Goal: Task Accomplishment & Management: Manage account settings

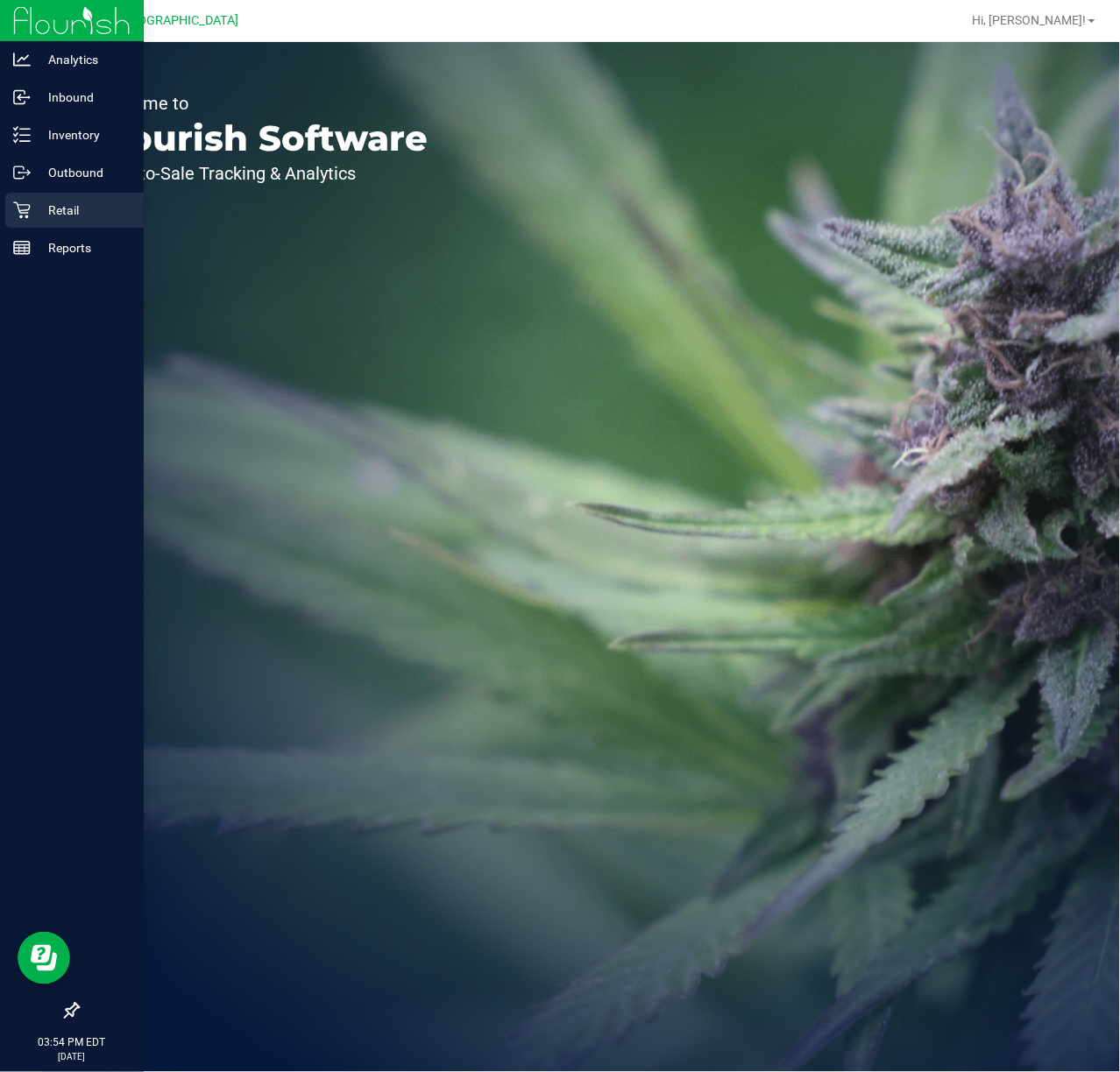
click at [15, 204] on icon at bounding box center [22, 211] width 17 height 17
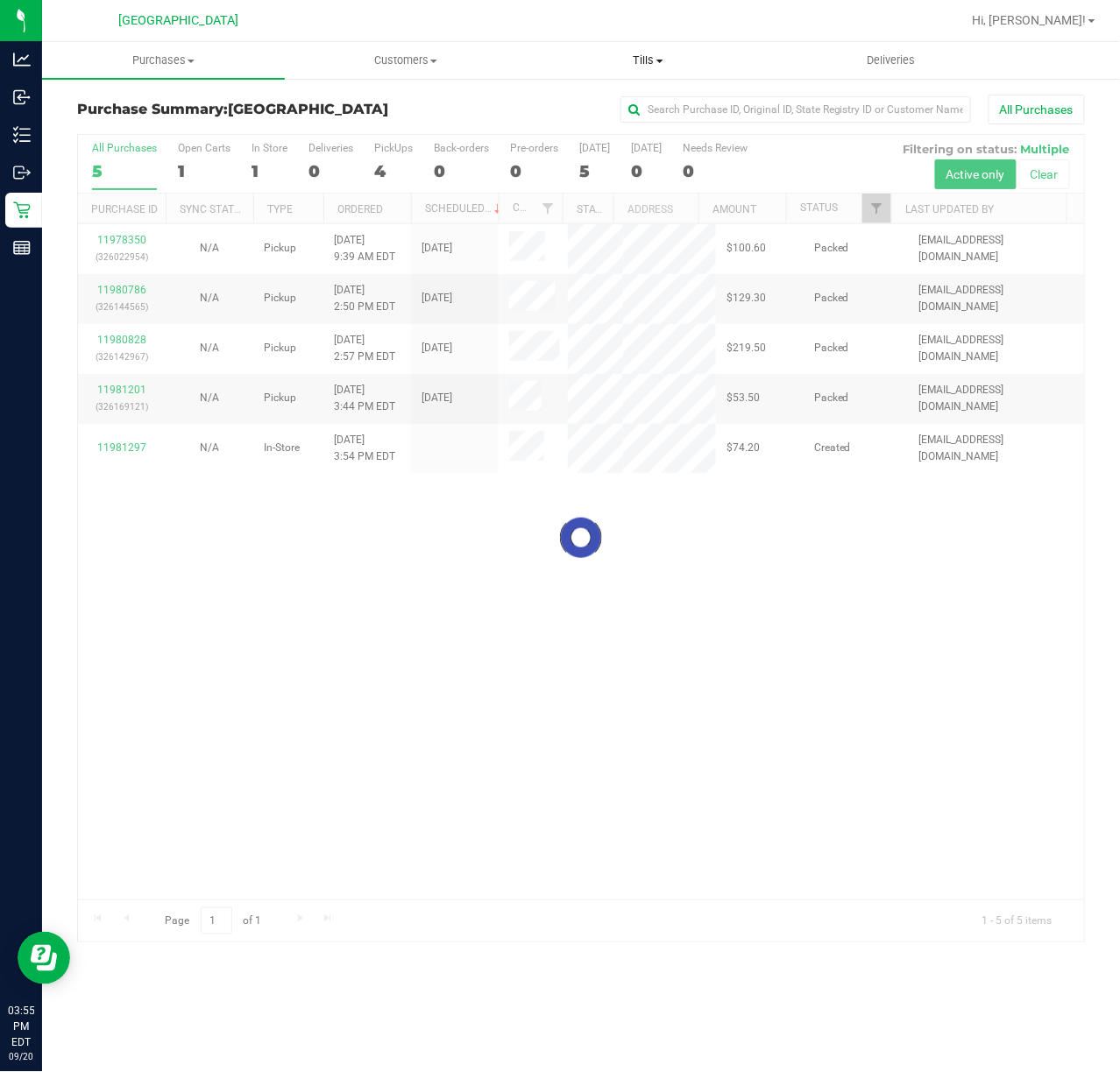
click at [639, 57] on span "Tills" at bounding box center [648, 60] width 241 height 16
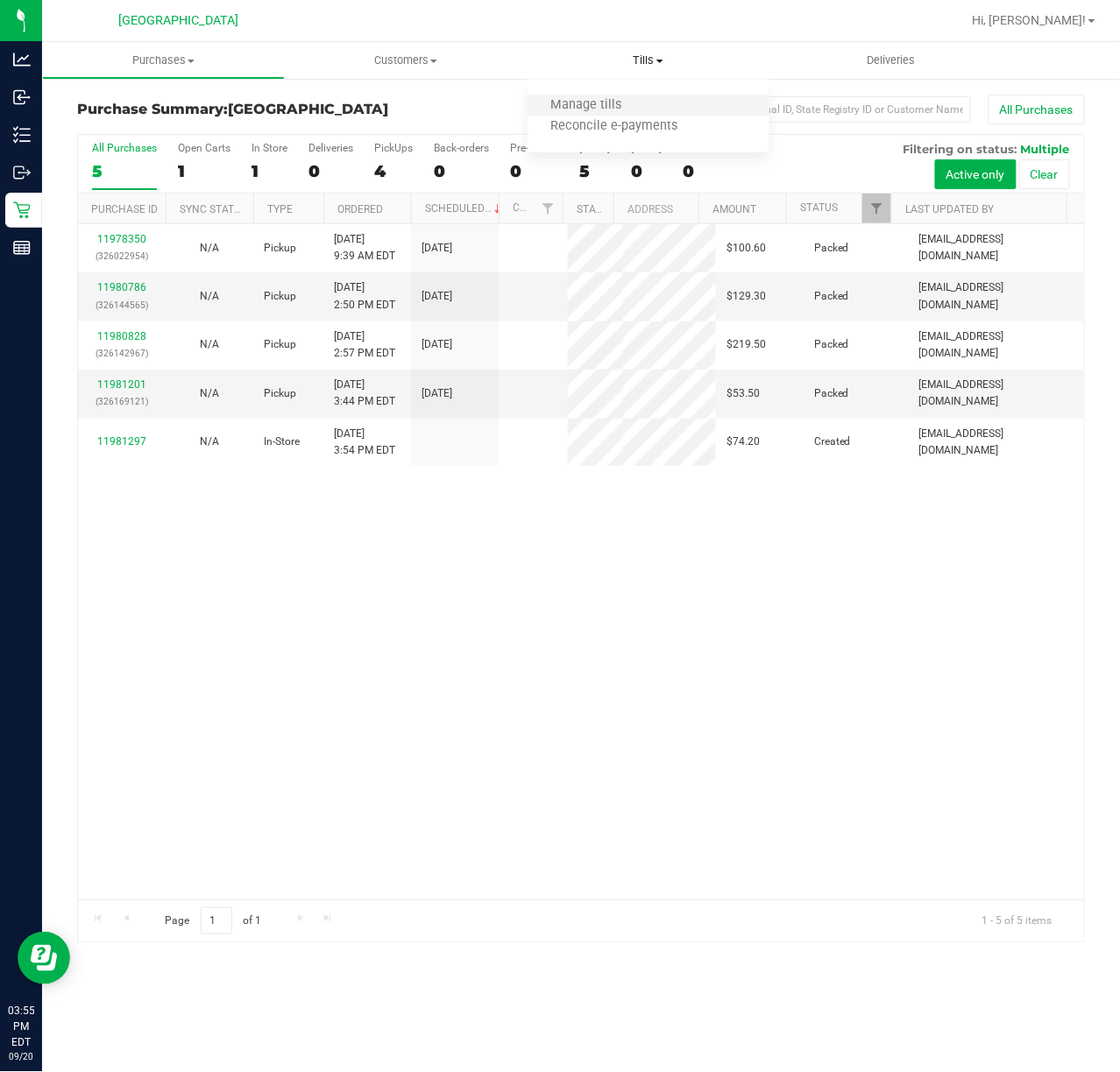
click at [625, 95] on li "Manage tills" at bounding box center [648, 106] width 243 height 21
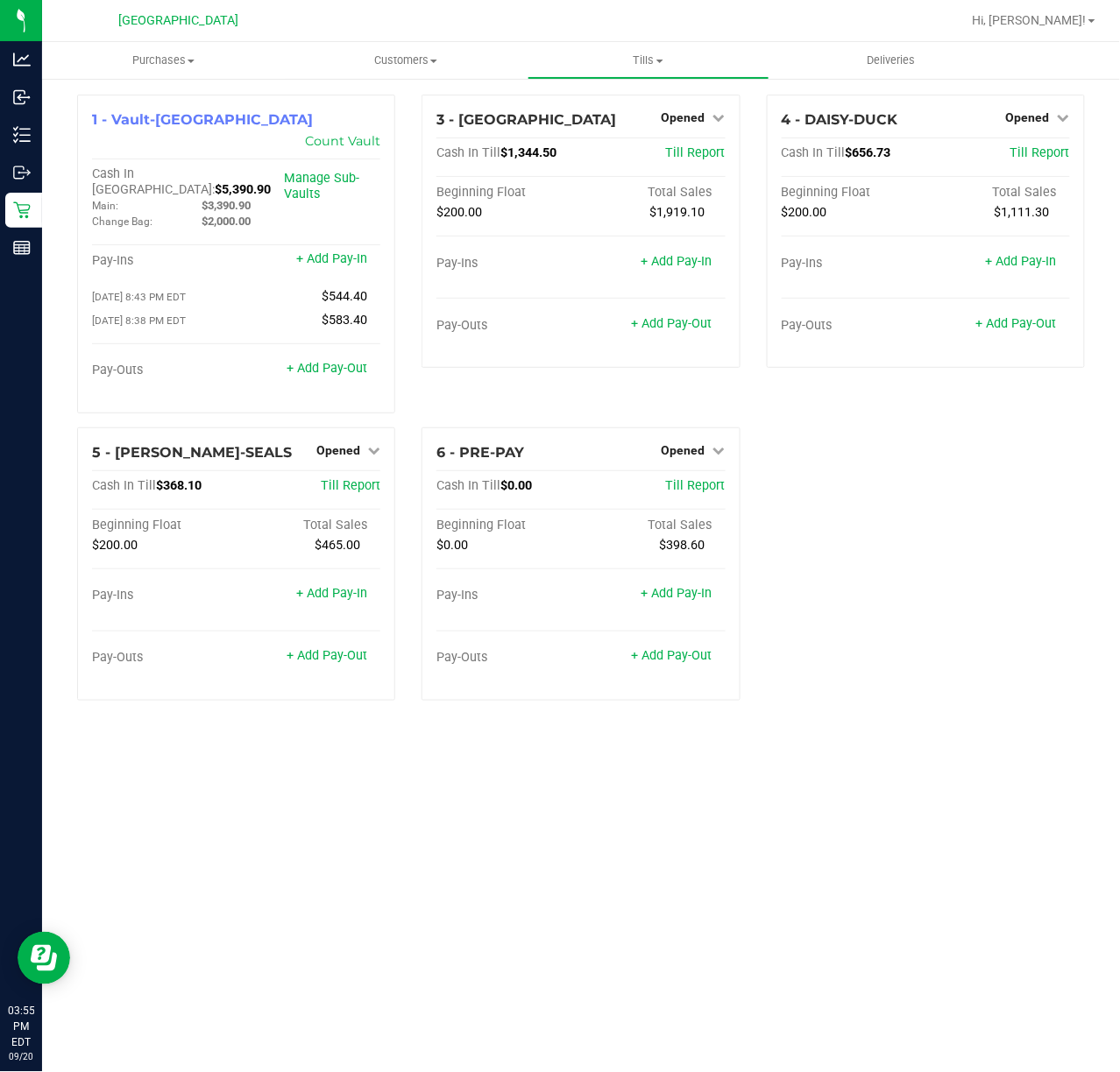
click at [848, 464] on div "1 - Vault-[GEOGRAPHIC_DATA] Count Vault Cash In Vault: $5,390.90 Main: $3,390.9…" at bounding box center [580, 404] width 1034 height 620
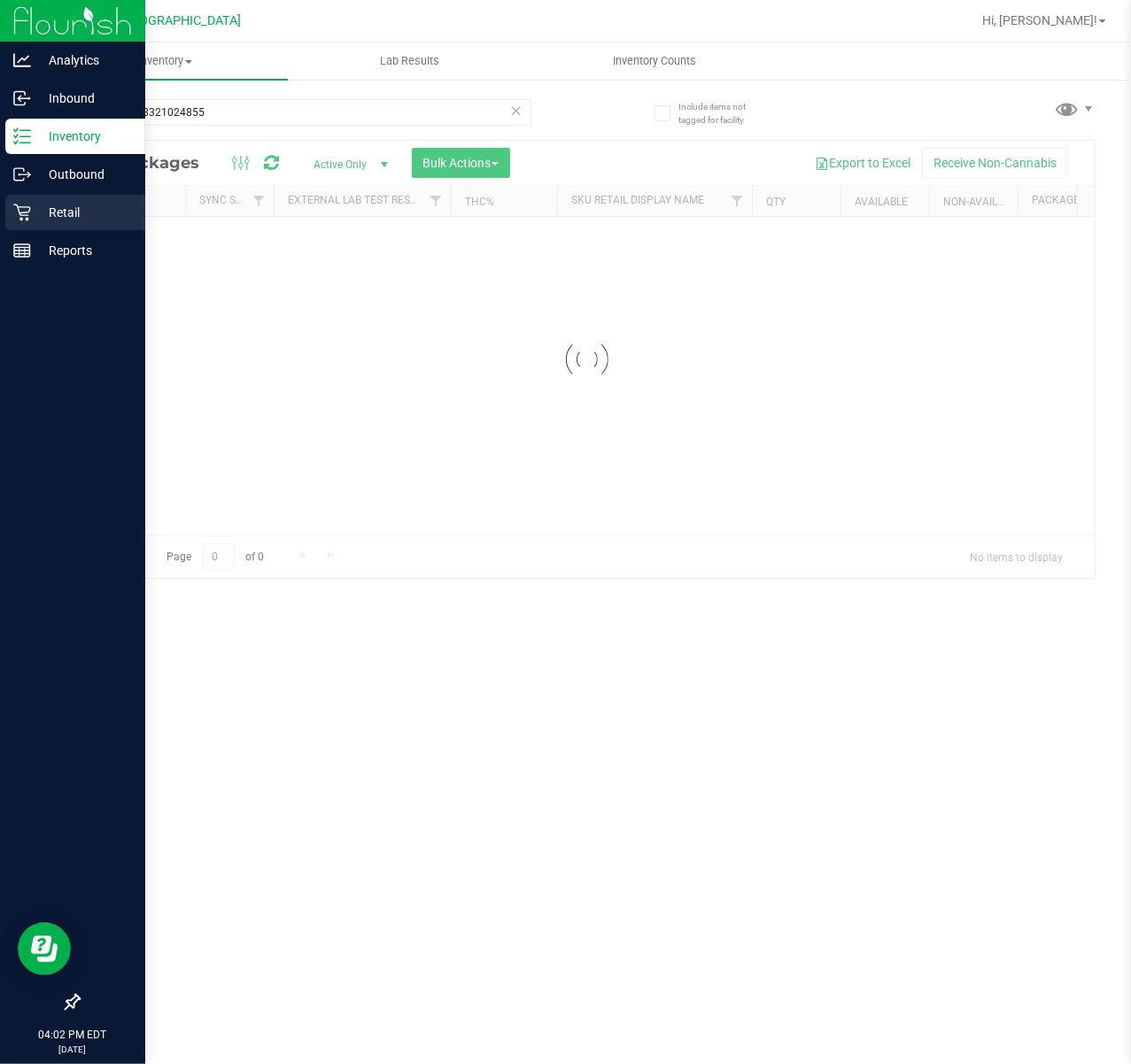
click at [31, 205] on p "Retail" at bounding box center [84, 213] width 106 height 22
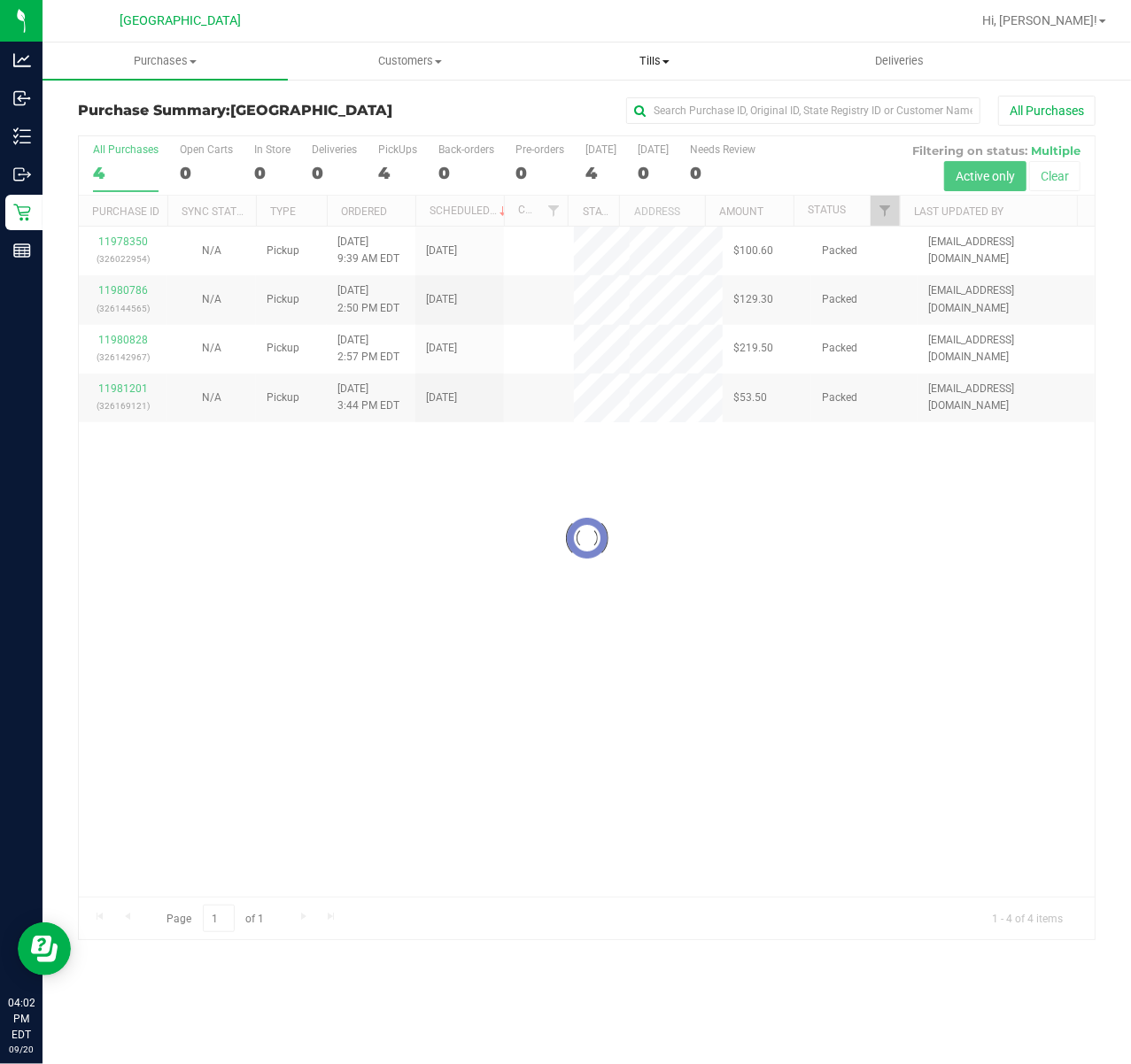
click at [664, 60] on span at bounding box center [665, 62] width 7 height 4
click at [614, 114] on span "Manage tills" at bounding box center [592, 106] width 120 height 15
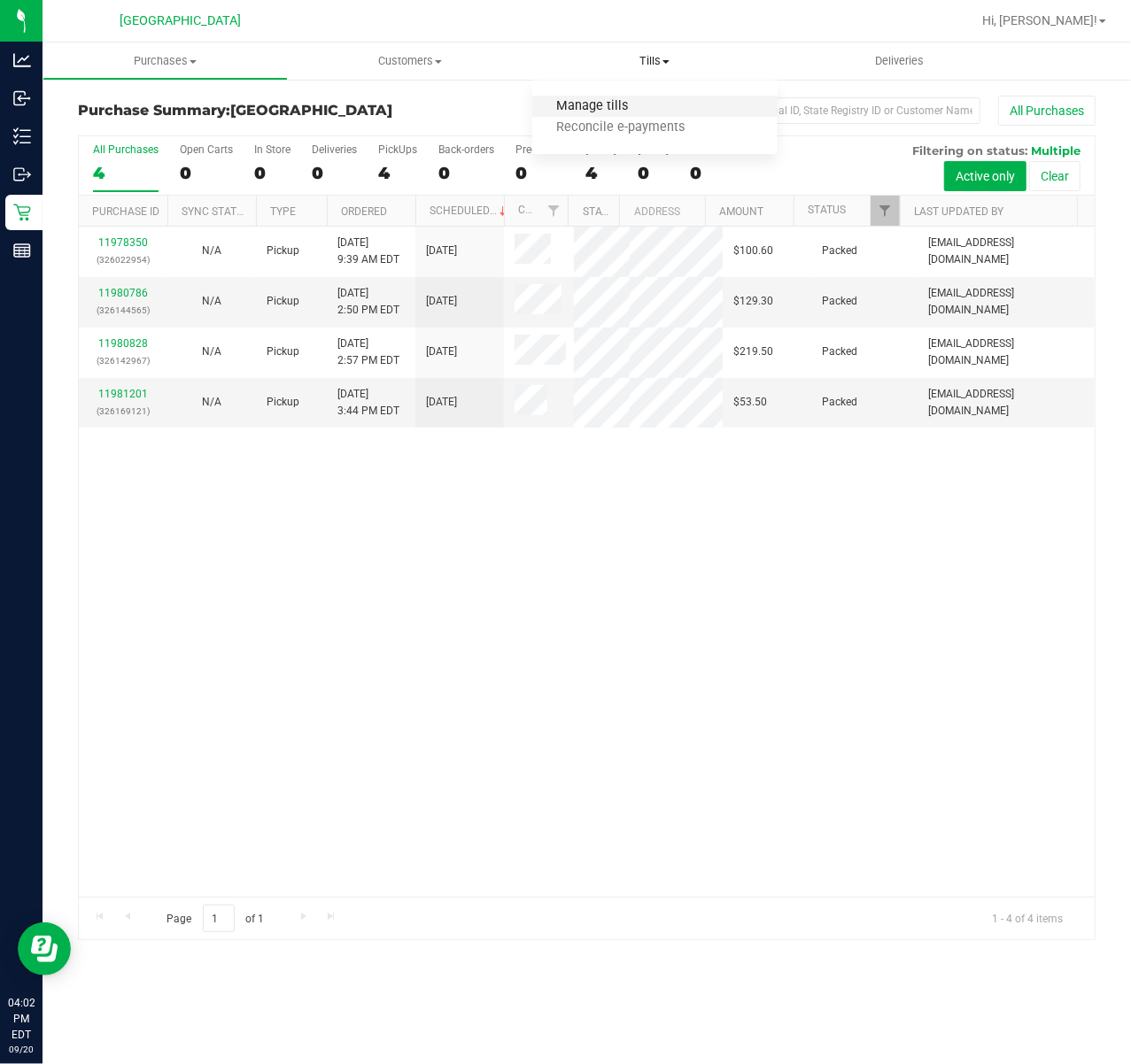
click at [588, 105] on span "Manage tills" at bounding box center [592, 106] width 120 height 15
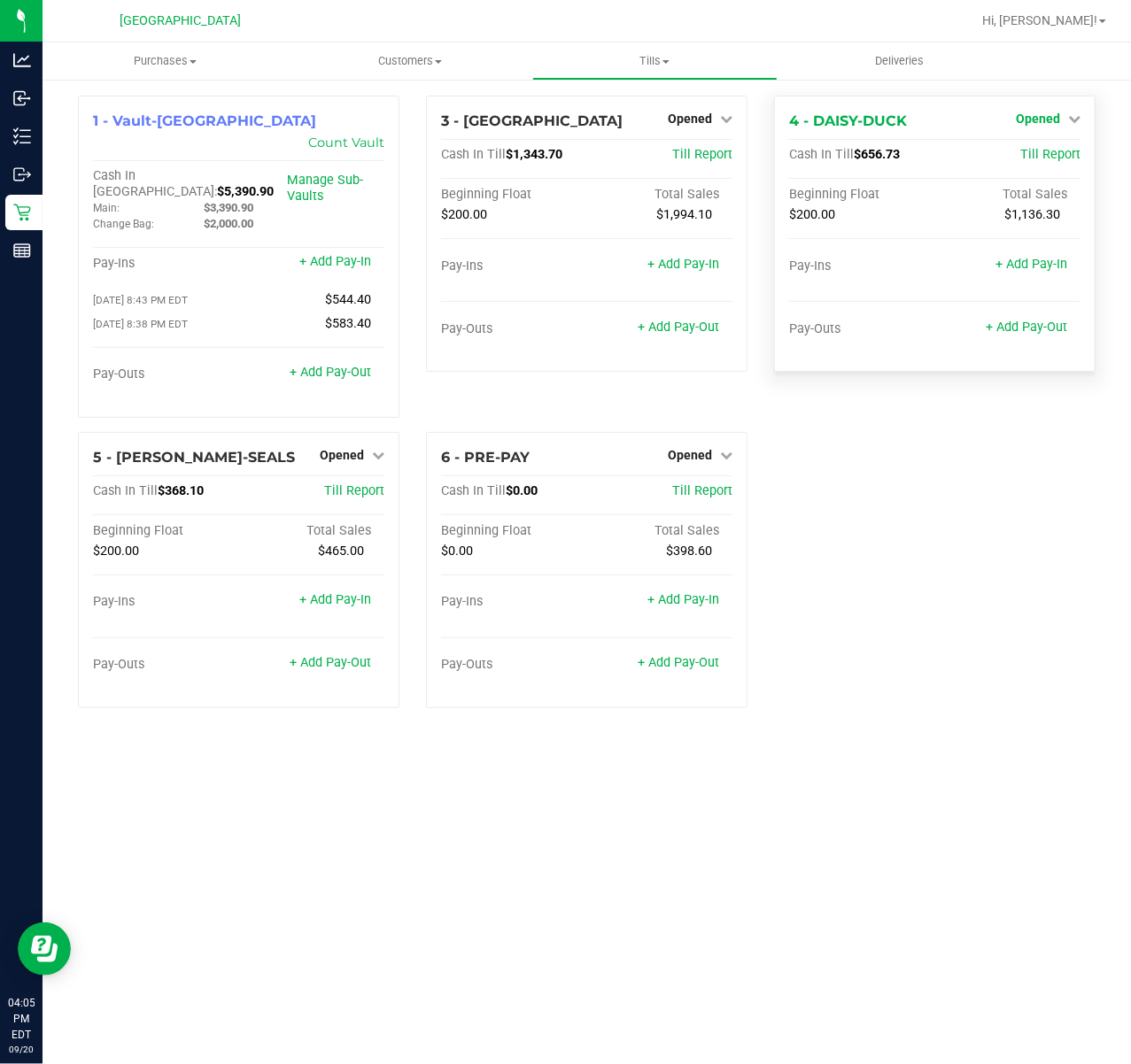
click at [1070, 122] on icon at bounding box center [1074, 119] width 13 height 13
click at [1054, 161] on link "Close Till" at bounding box center [1040, 156] width 48 height 14
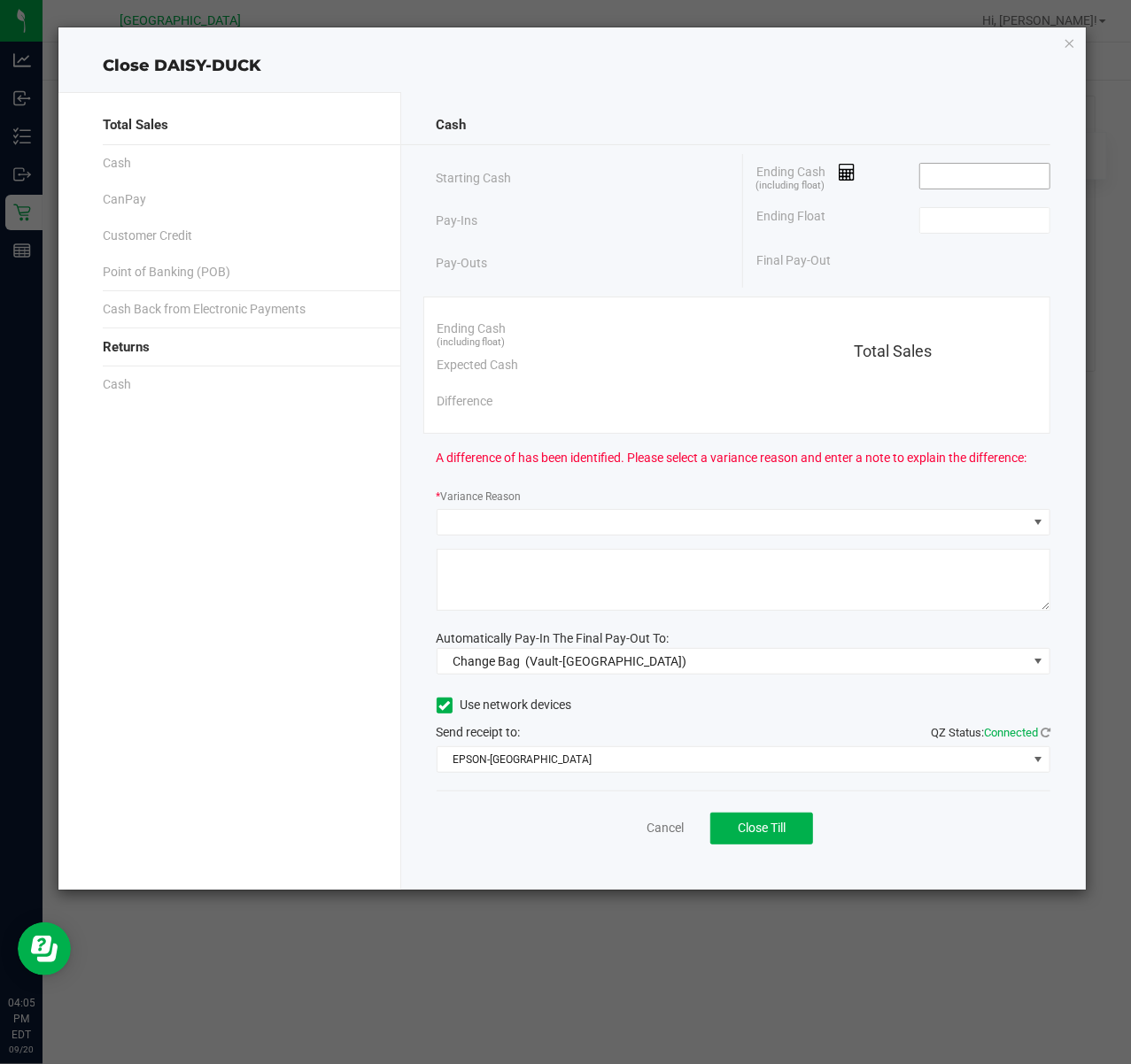
click at [961, 187] on input at bounding box center [985, 176] width 130 height 25
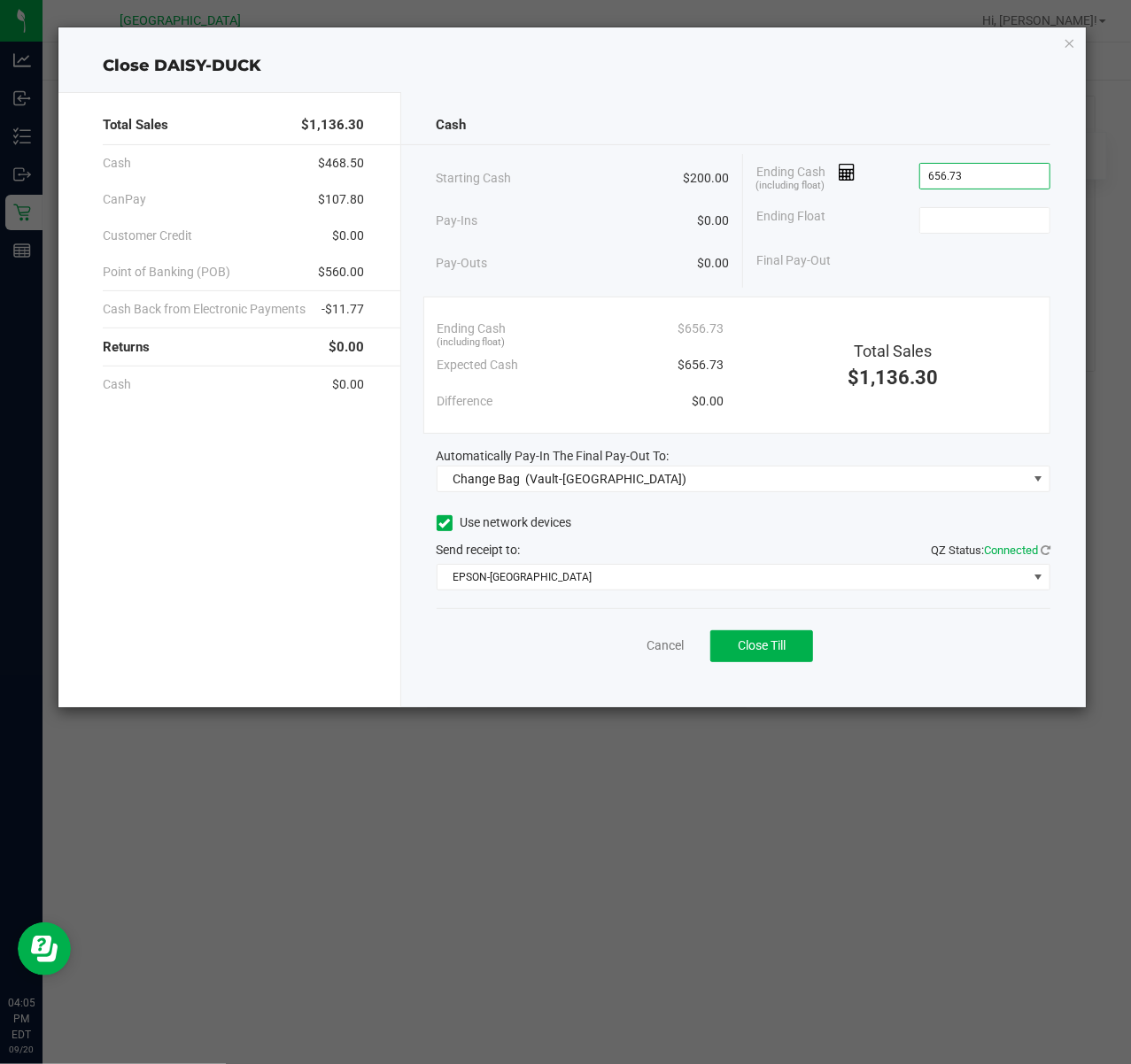
type input "$656.73"
click at [954, 238] on div "Ending Float" at bounding box center [903, 220] width 294 height 44
click at [978, 222] on input at bounding box center [985, 220] width 130 height 25
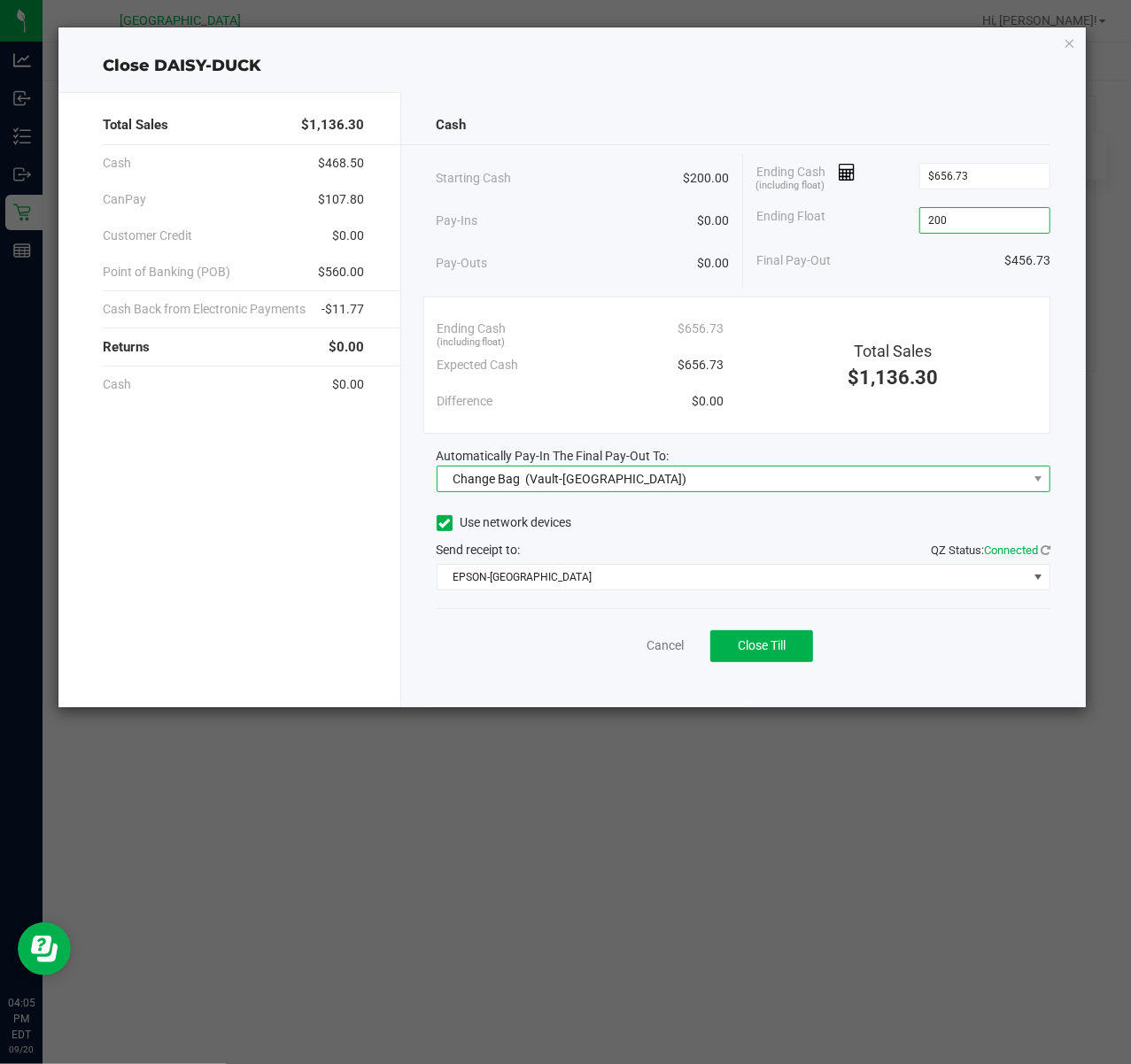
type input "$200.00"
click at [585, 481] on span "(Vault-Deerfield Beach)" at bounding box center [605, 479] width 161 height 14
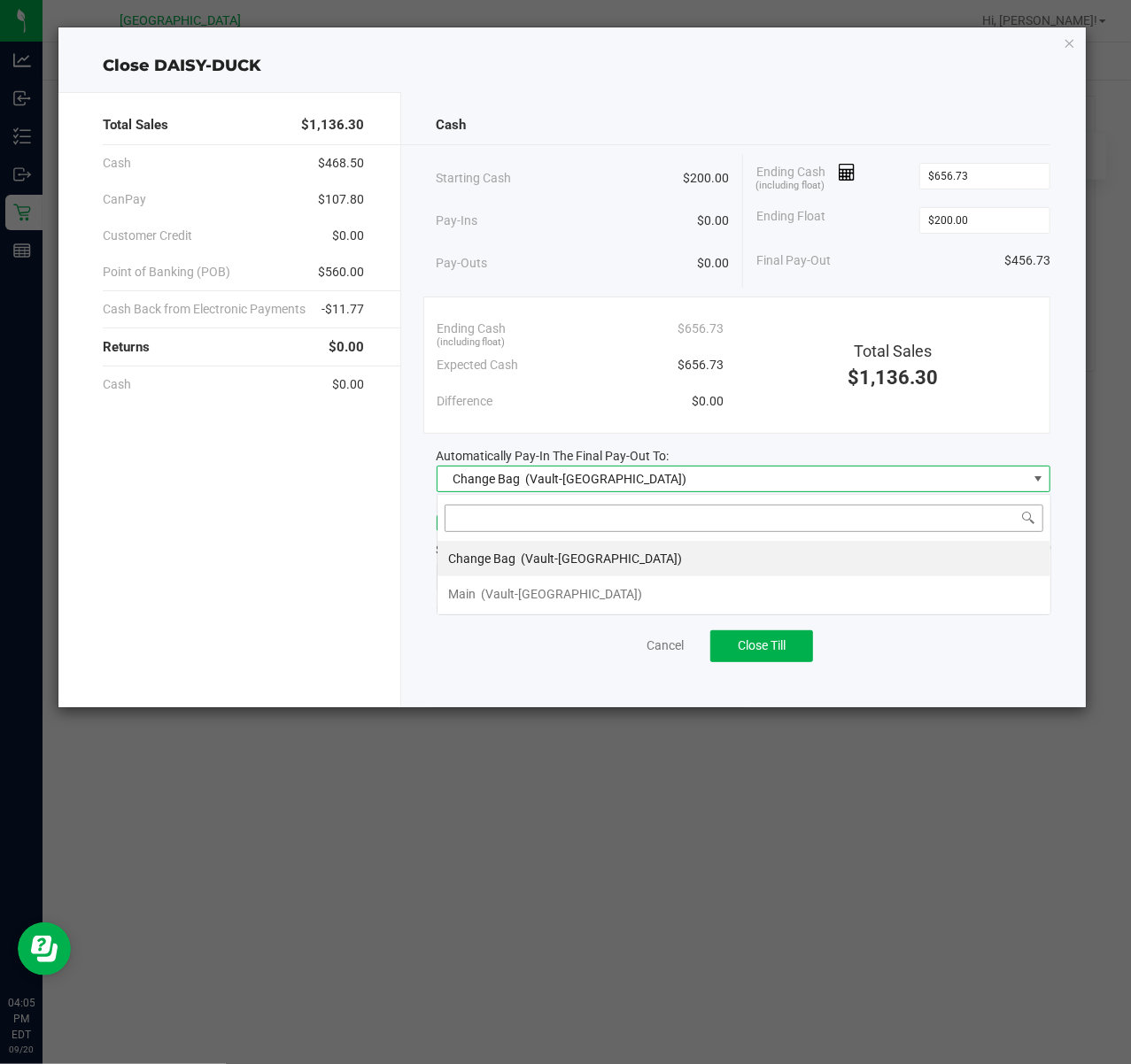
scroll to position [26, 614]
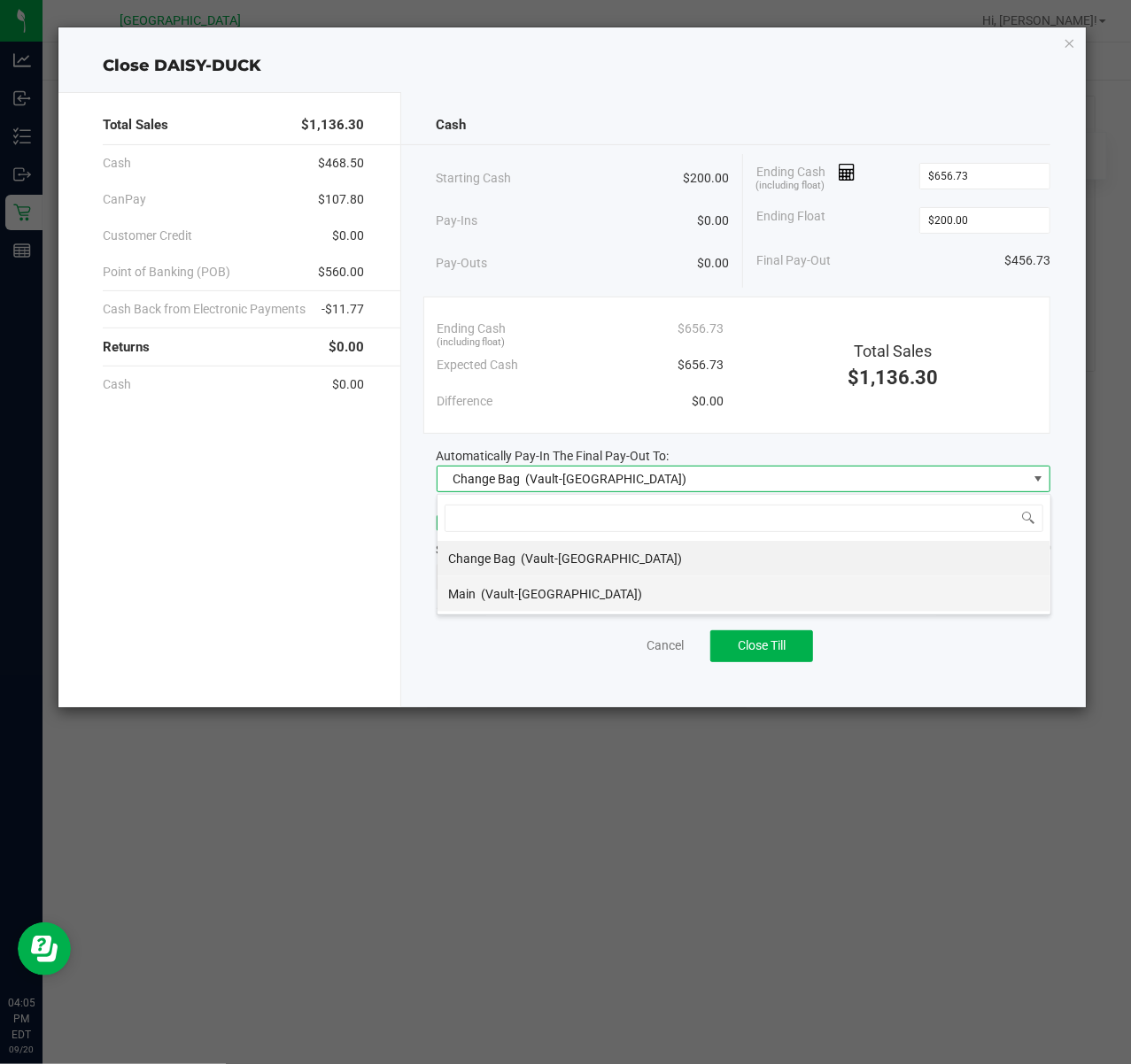
click at [499, 610] on div "Main (Vault-Deerfield Beach)" at bounding box center [545, 594] width 194 height 31
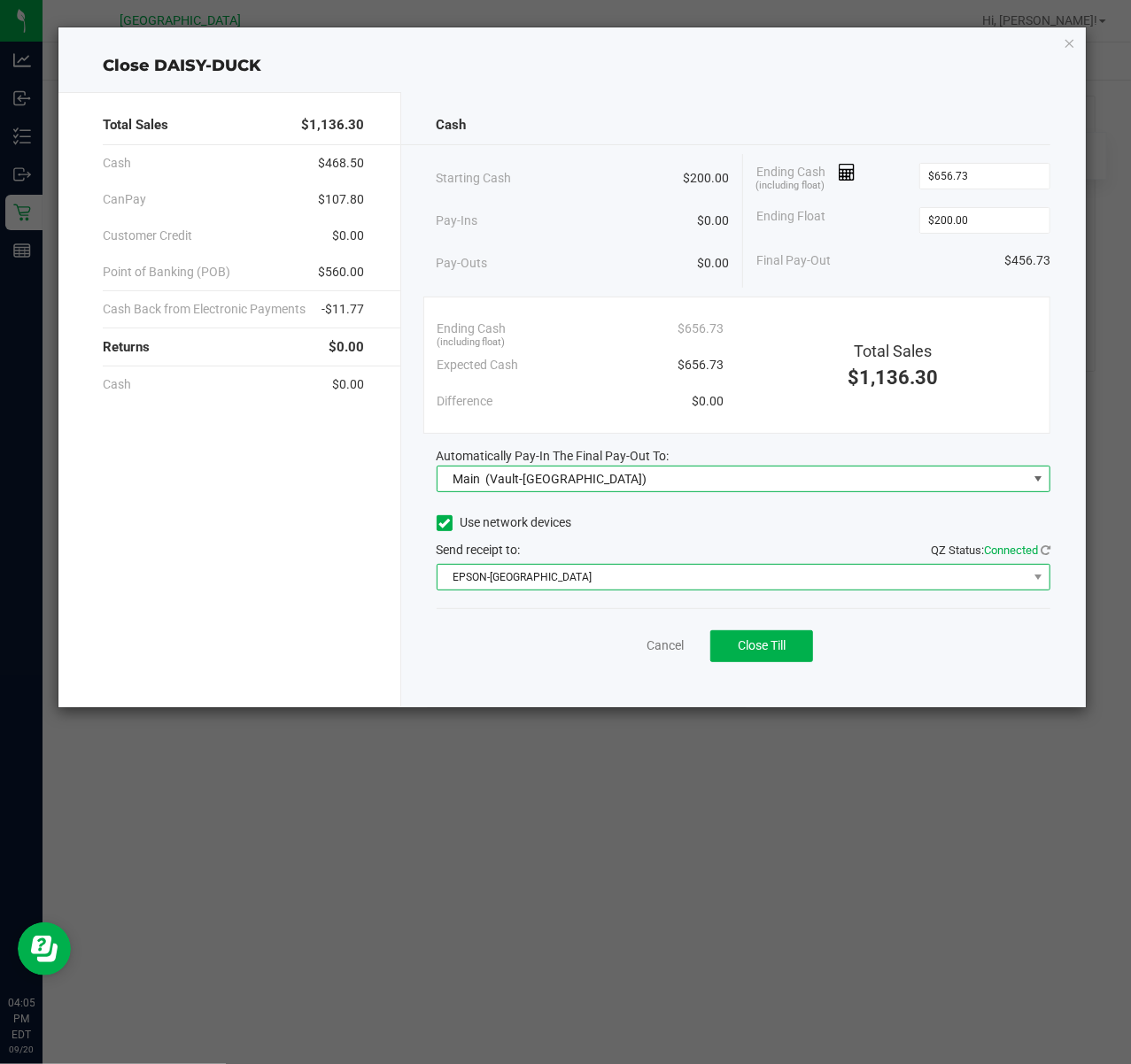
click at [515, 582] on span "EPSON-CYPRUS" at bounding box center [733, 577] width 591 height 25
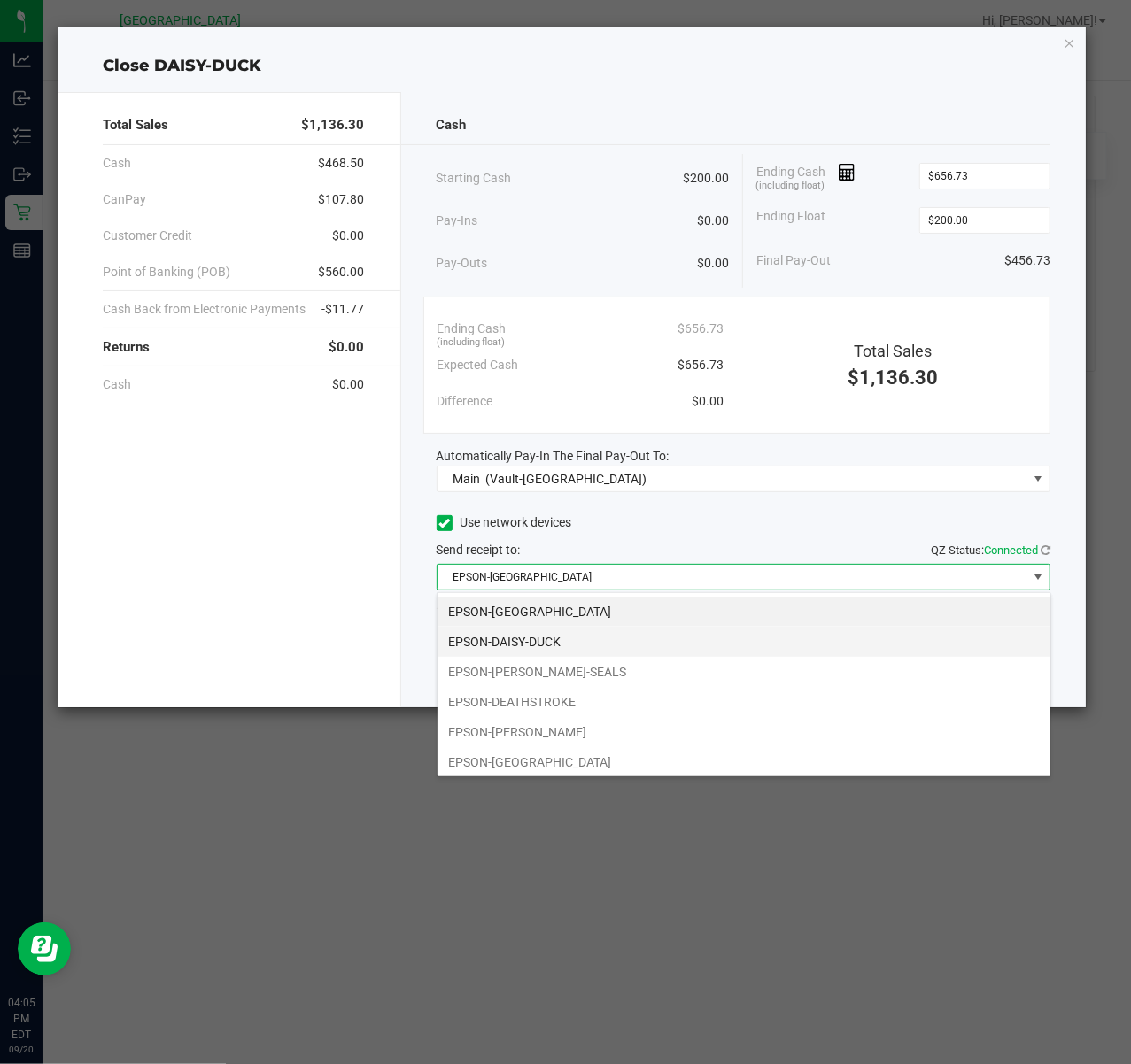
click at [514, 641] on li "EPSON-DAISY-DUCK" at bounding box center [744, 641] width 613 height 30
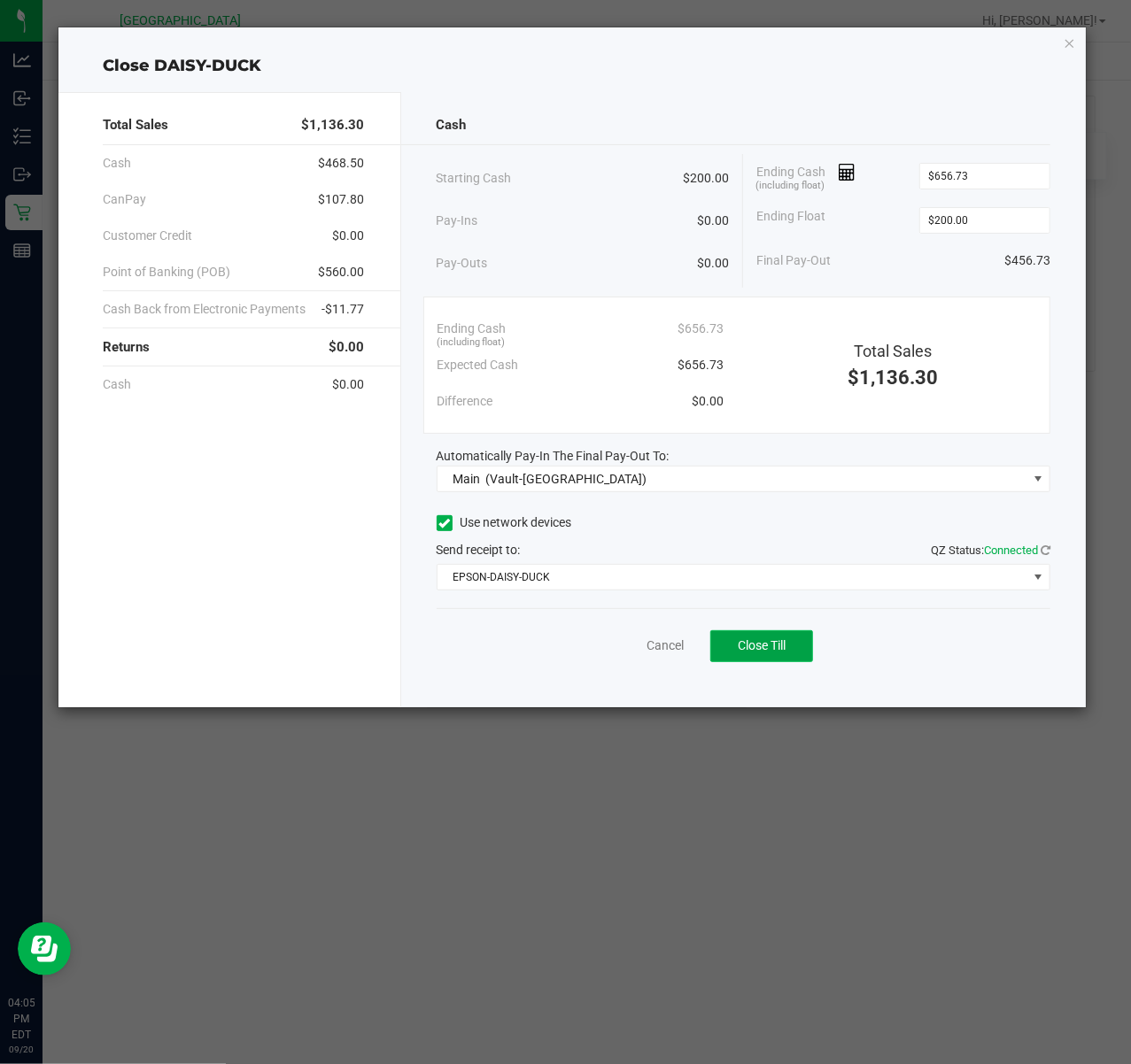
click at [773, 648] on span "Close Till" at bounding box center [761, 645] width 48 height 14
click at [620, 638] on link "Dismiss" at bounding box center [626, 645] width 42 height 19
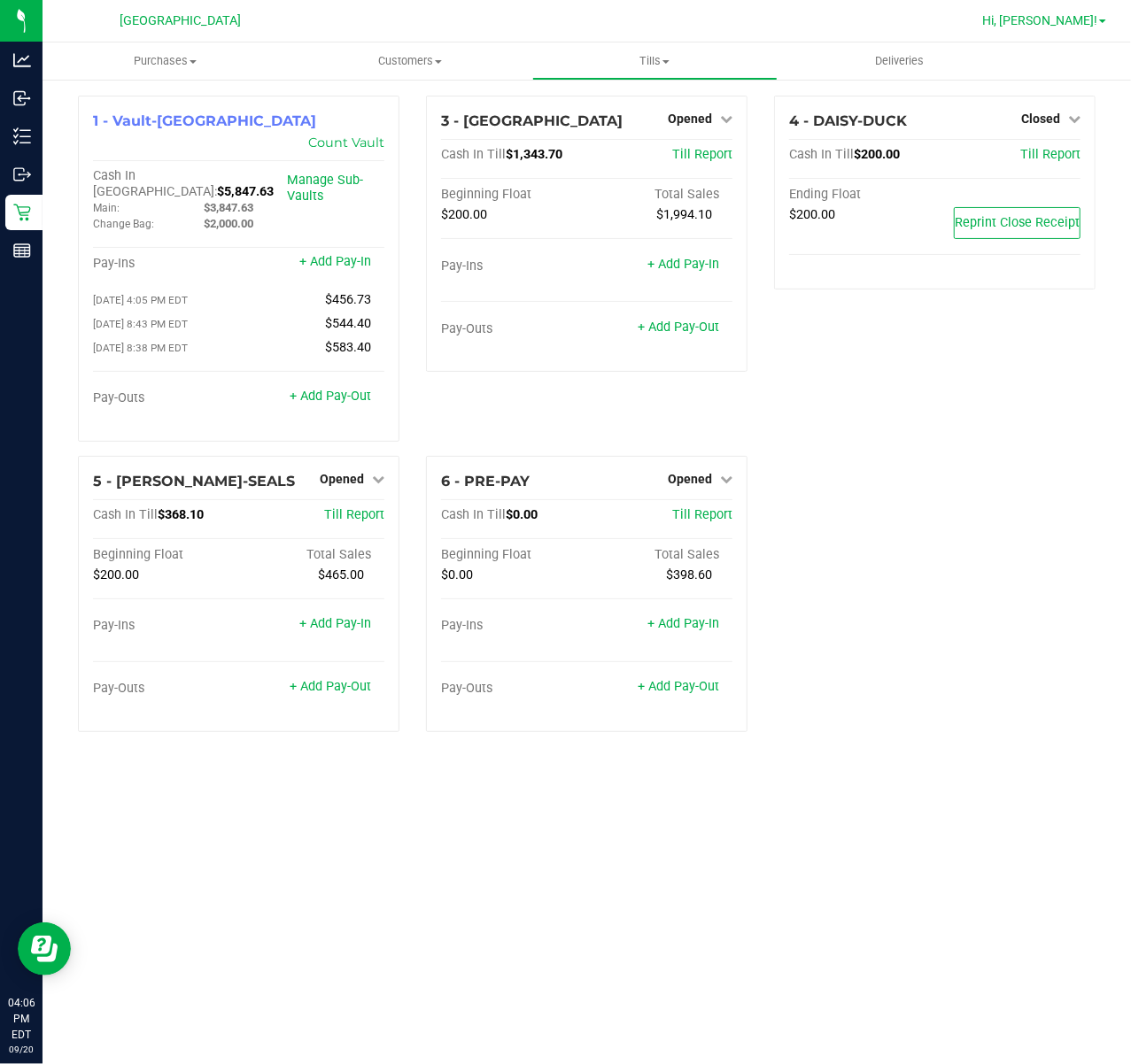
click at [1096, 22] on span "Hi, [PERSON_NAME]!" at bounding box center [1039, 21] width 115 height 14
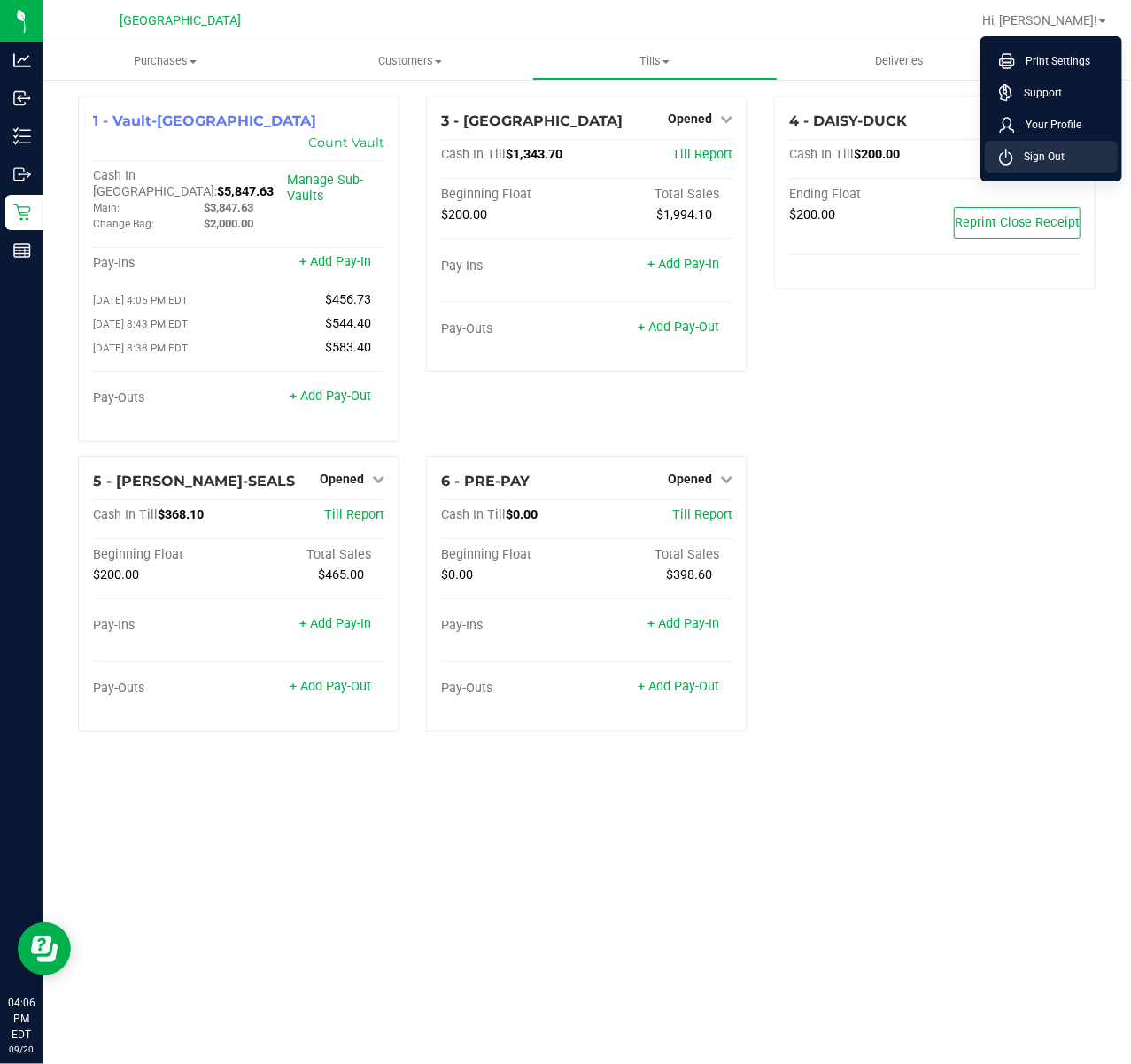
click at [1074, 170] on li "Sign Out" at bounding box center [1051, 157] width 132 height 31
